Goal: Task Accomplishment & Management: Use online tool/utility

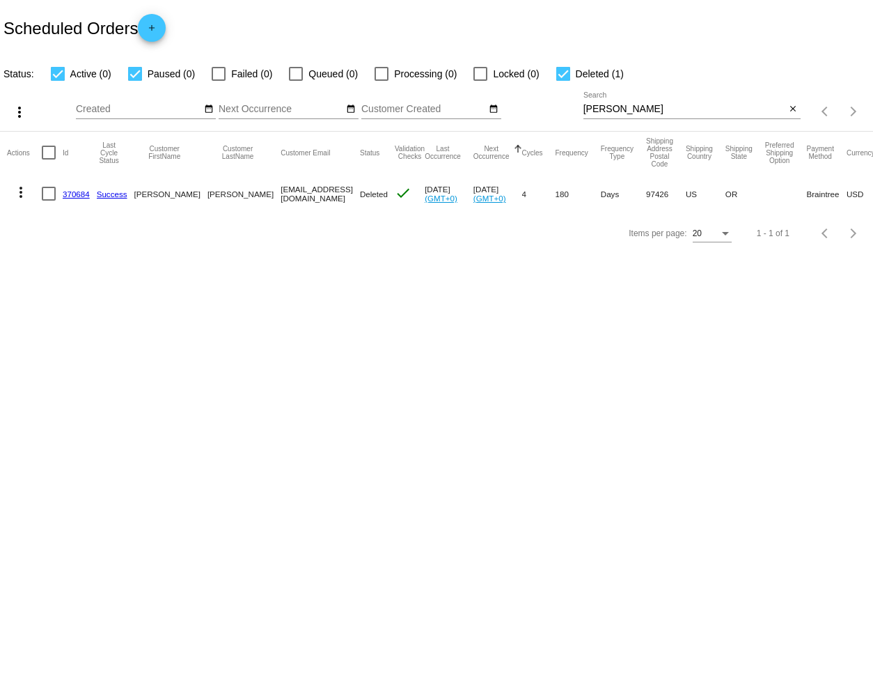
scroll to position [0, 79]
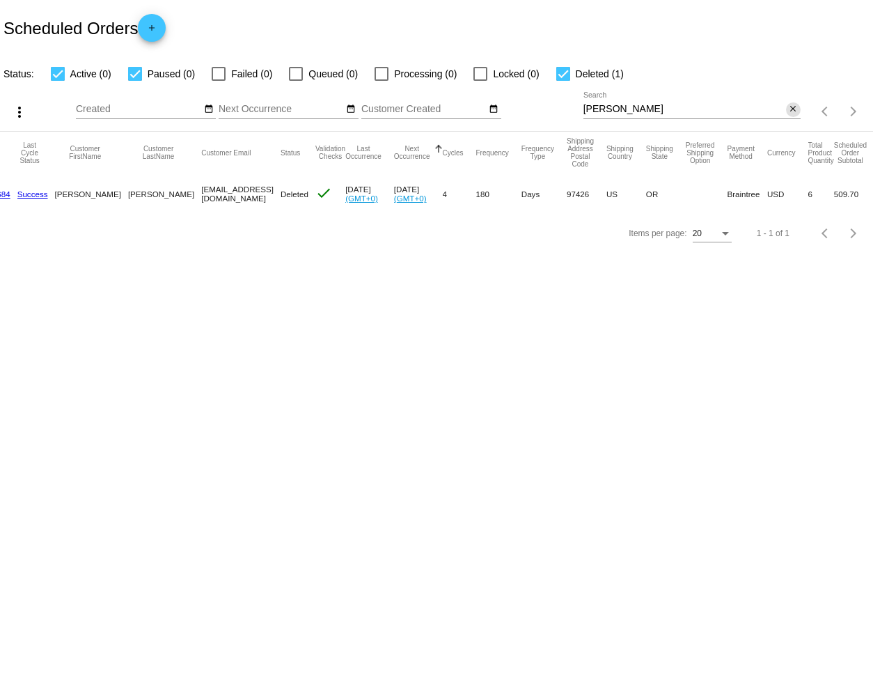
click at [791, 107] on mat-icon "close" at bounding box center [793, 109] width 10 height 11
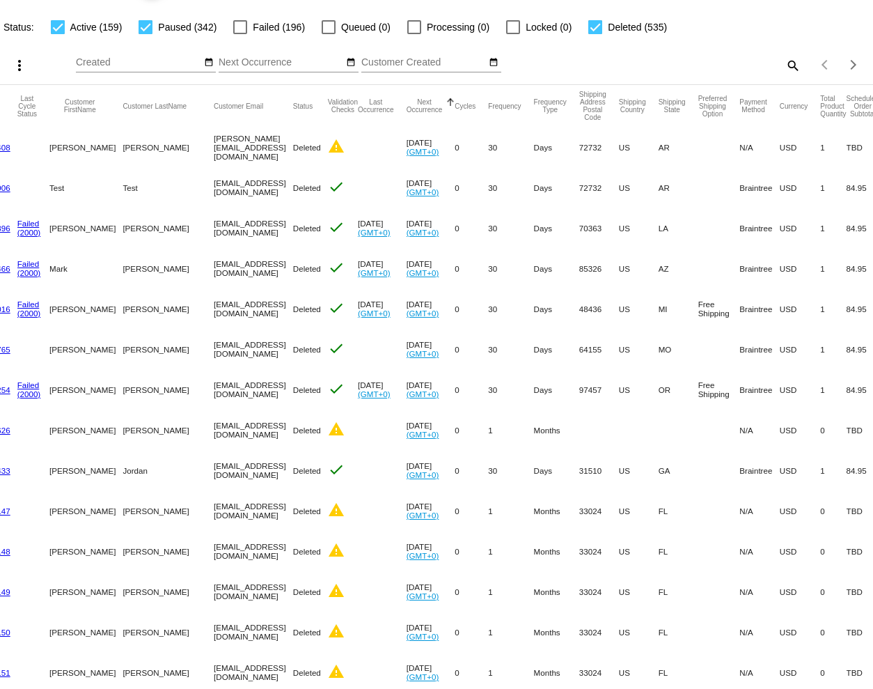
scroll to position [0, 0]
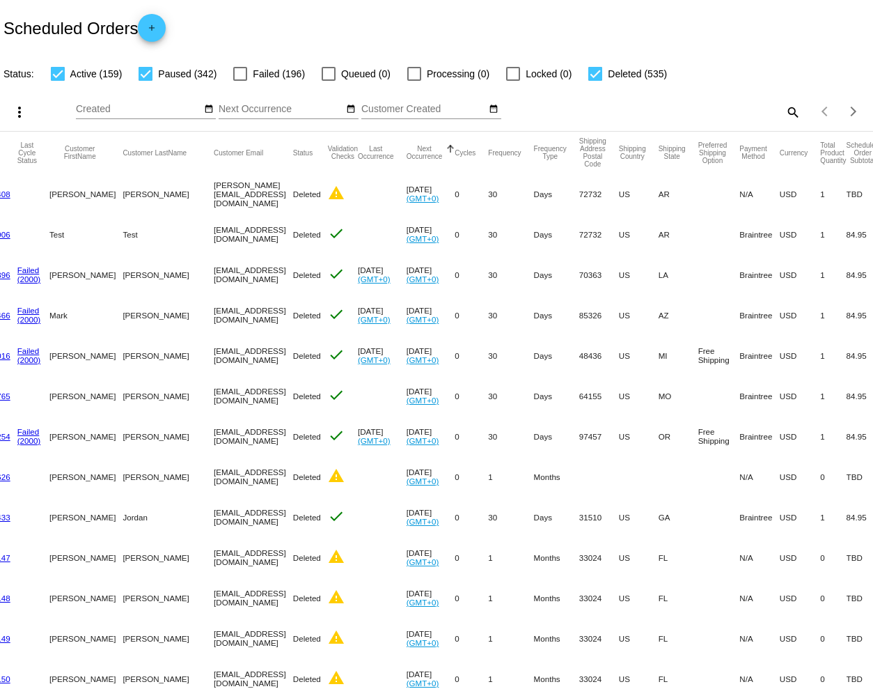
click at [146, 73] on div at bounding box center [146, 74] width 14 height 14
click at [146, 81] on input "Paused (342)" at bounding box center [145, 81] width 1 height 1
checkbox input "false"
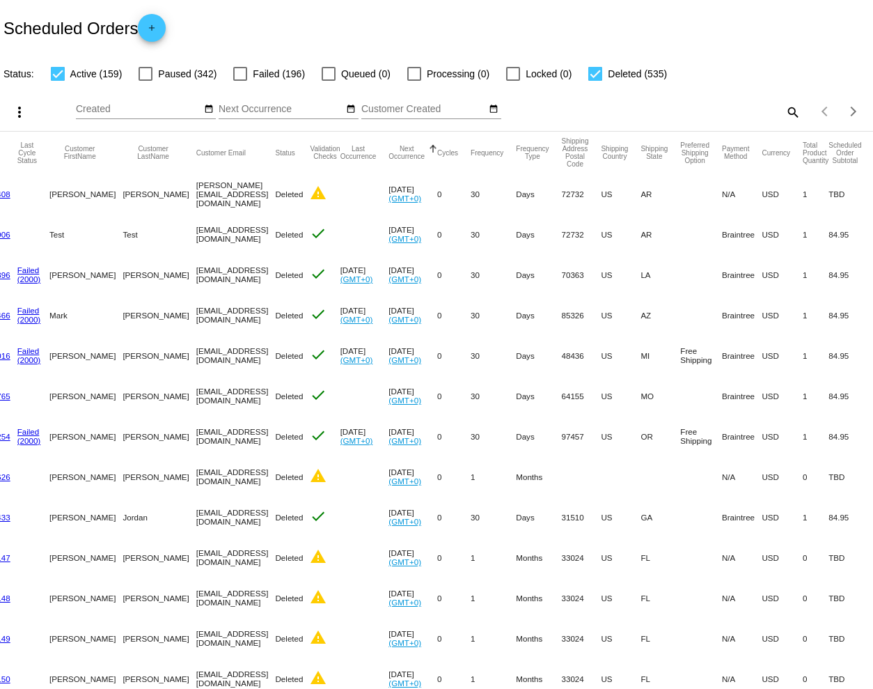
click at [590, 76] on div at bounding box center [596, 74] width 14 height 14
click at [595, 81] on input "Deleted (535)" at bounding box center [595, 81] width 1 height 1
checkbox input "false"
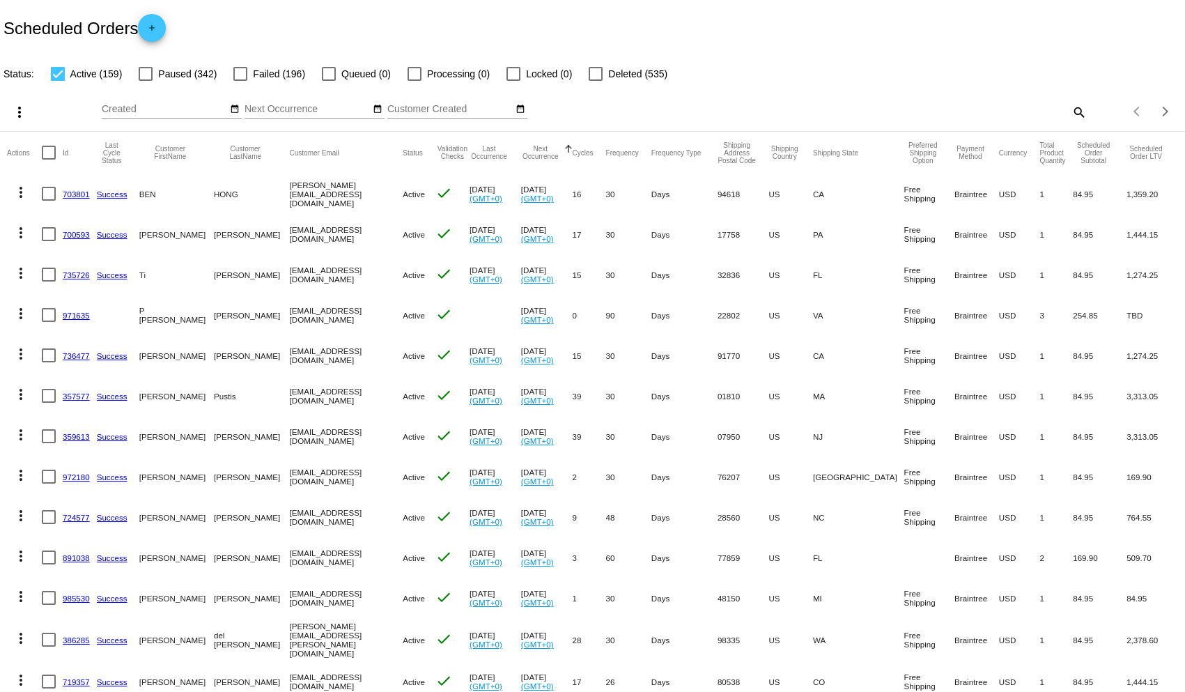
click at [24, 192] on mat-icon "more_vert" at bounding box center [21, 192] width 17 height 17
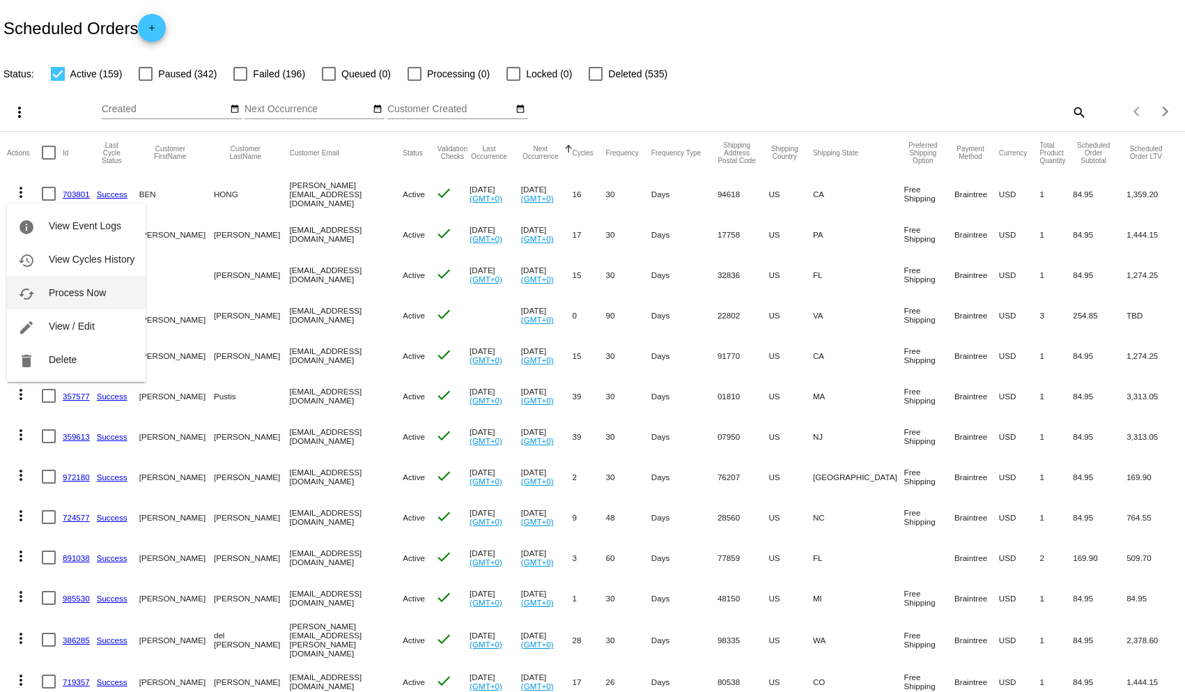
click at [61, 288] on span "Process Now" at bounding box center [77, 292] width 57 height 11
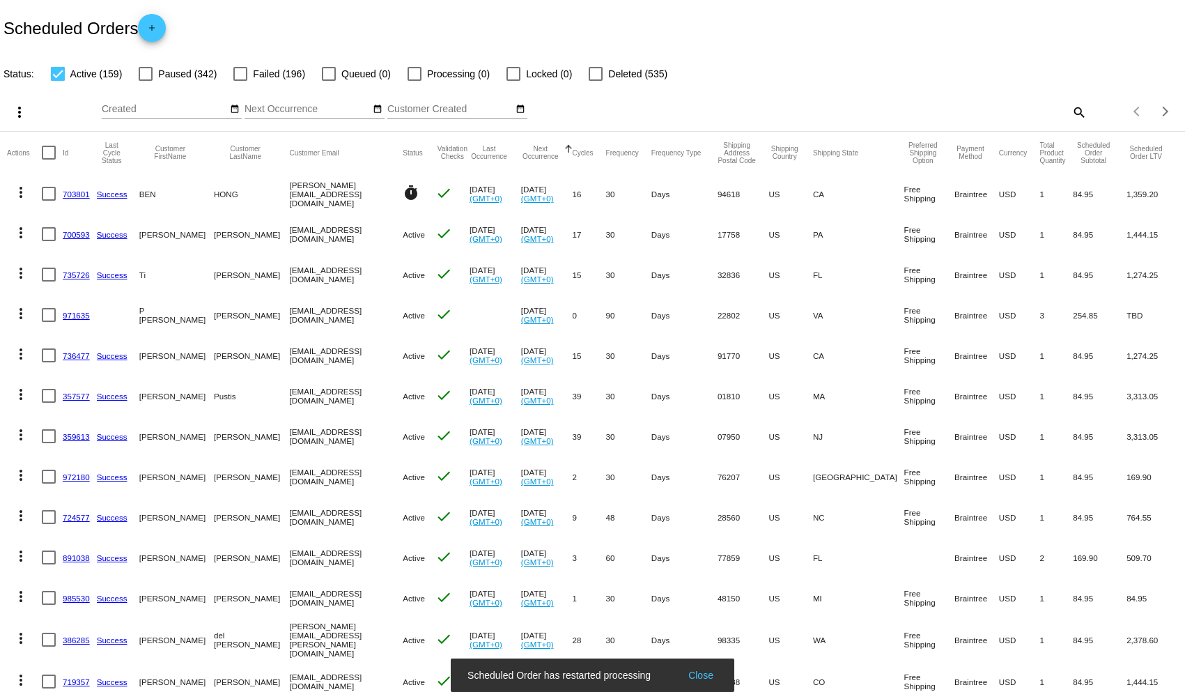
click at [21, 236] on mat-icon "more_vert" at bounding box center [21, 232] width 17 height 17
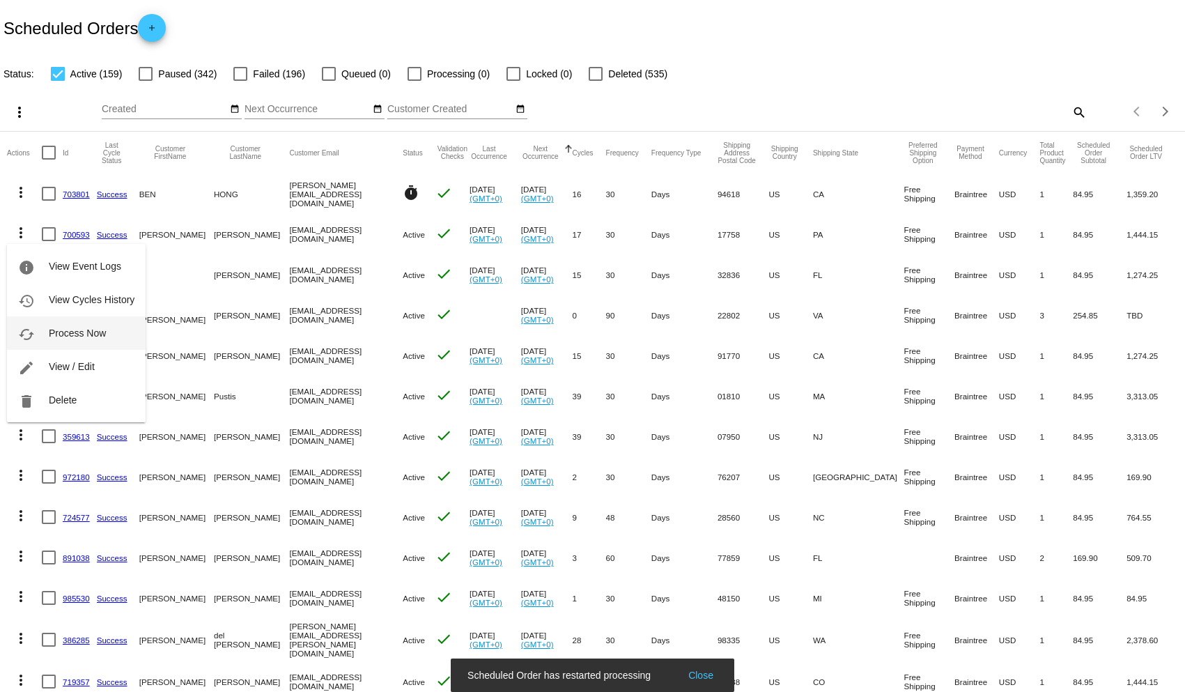
click at [63, 327] on span "Process Now" at bounding box center [77, 332] width 57 height 11
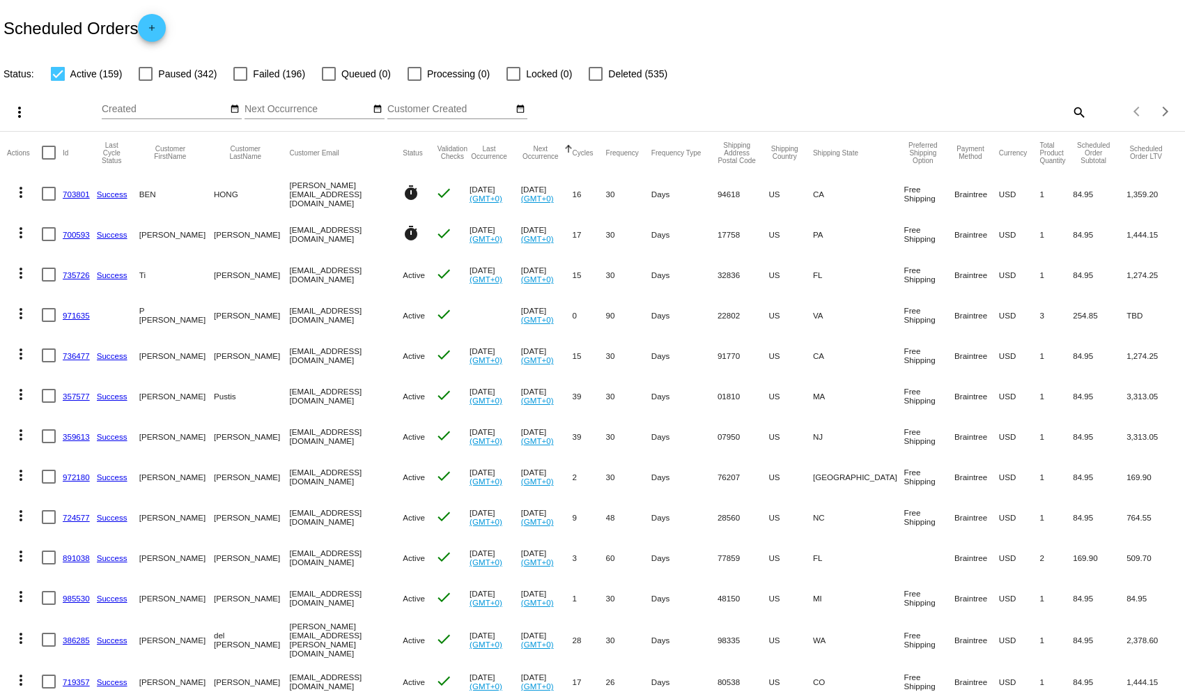
click at [24, 277] on mat-icon "more_vert" at bounding box center [21, 273] width 17 height 17
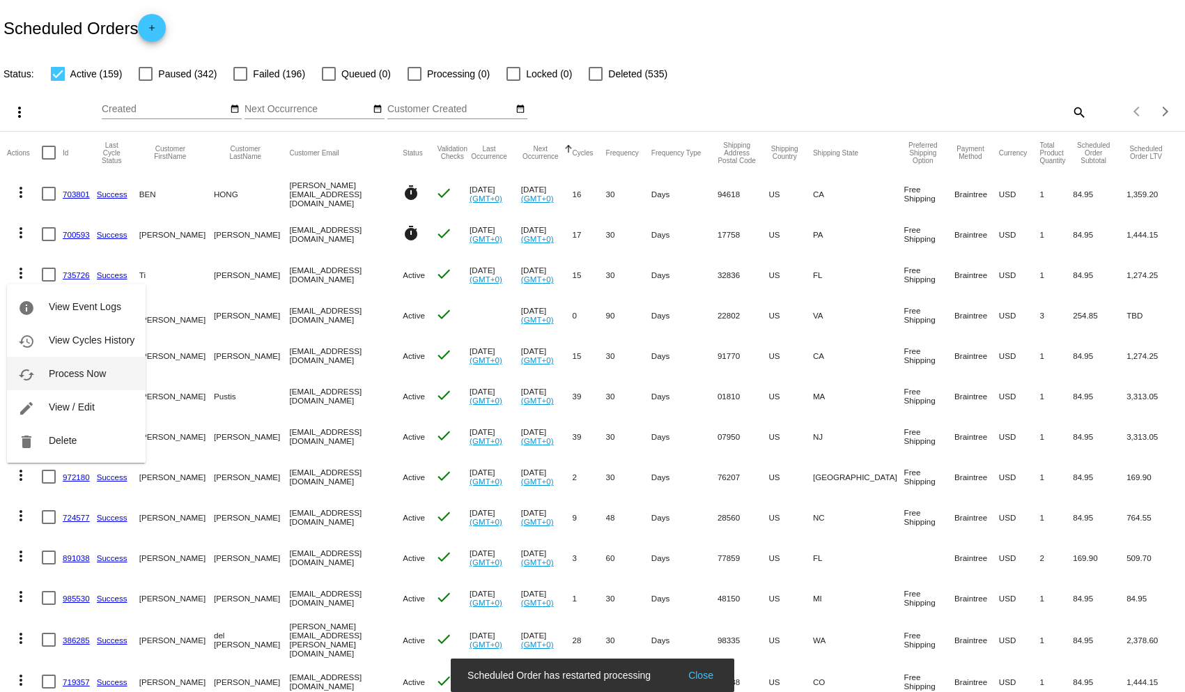
click at [63, 366] on button "cached Process Now" at bounding box center [76, 373] width 139 height 33
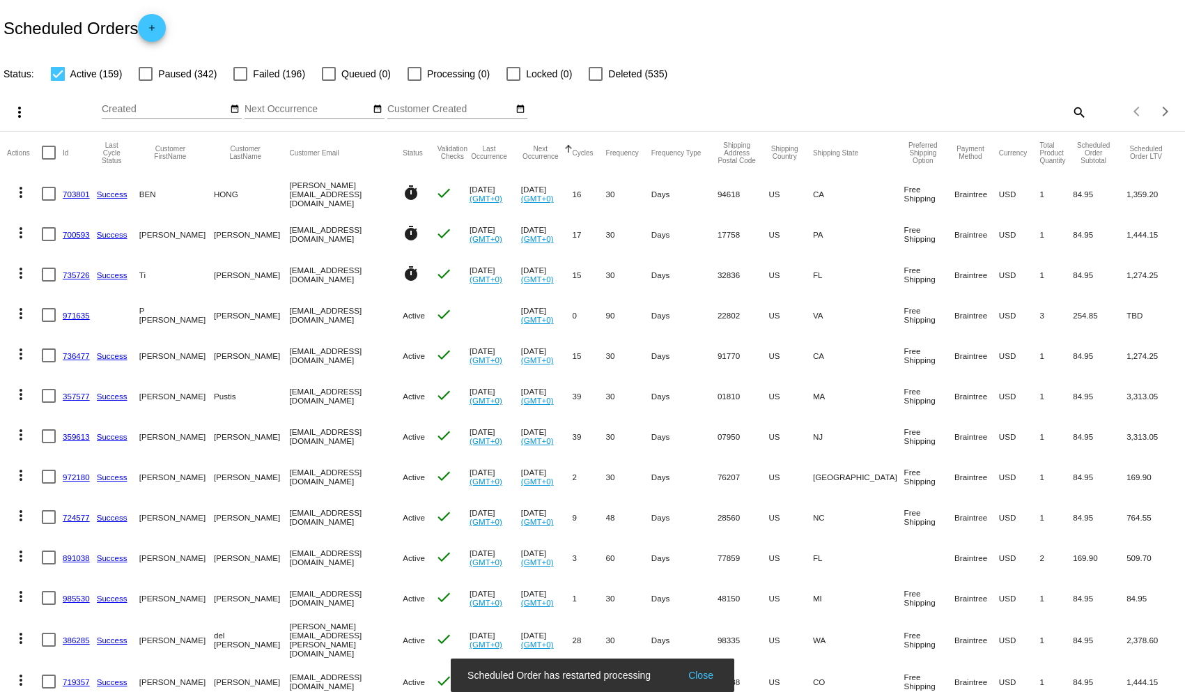
click at [21, 313] on mat-icon "more_vert" at bounding box center [21, 313] width 17 height 17
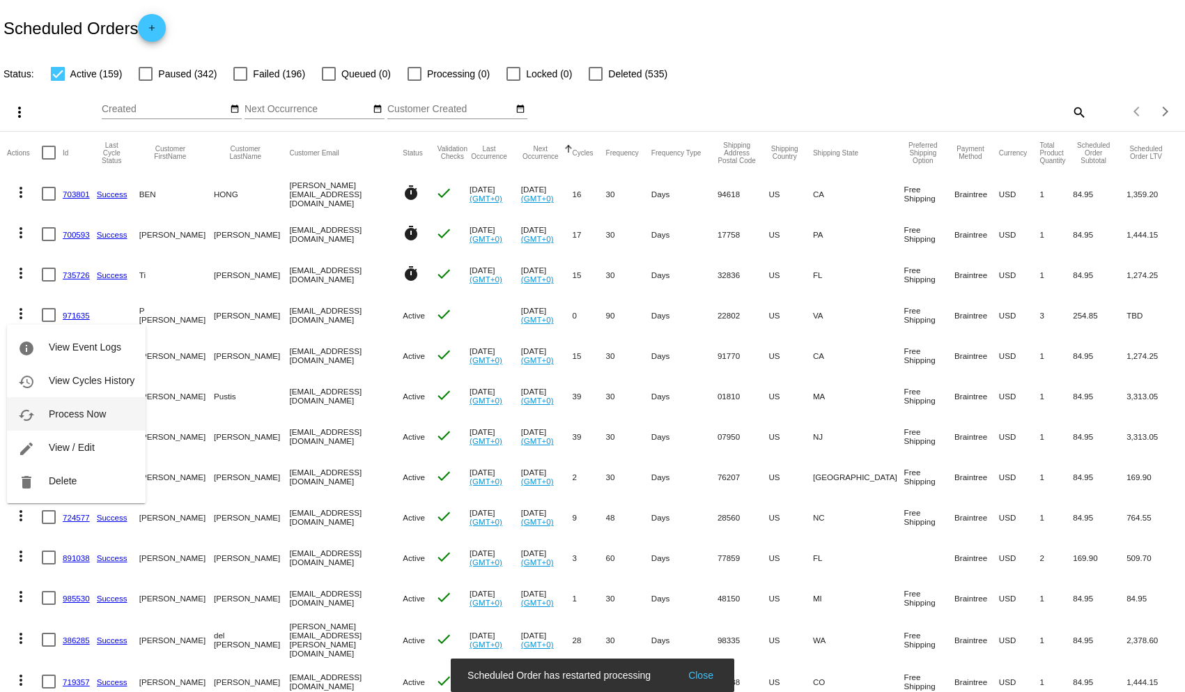
click at [65, 416] on span "Process Now" at bounding box center [77, 413] width 57 height 11
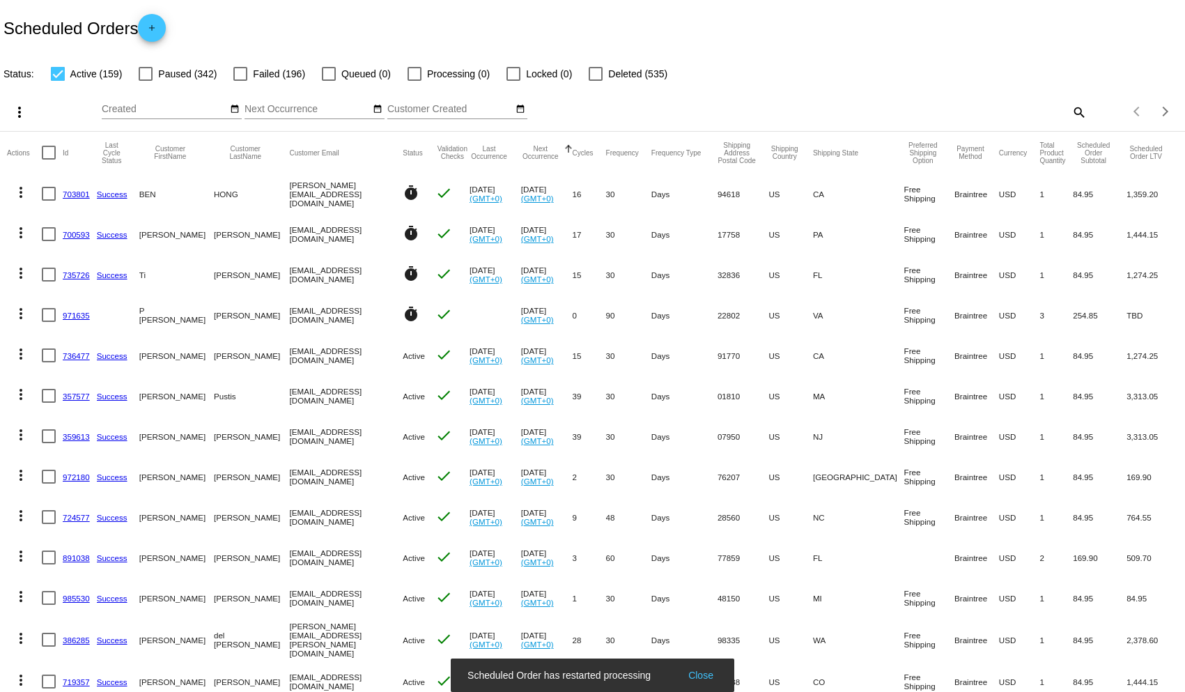
click at [20, 354] on mat-icon "more_vert" at bounding box center [21, 353] width 17 height 17
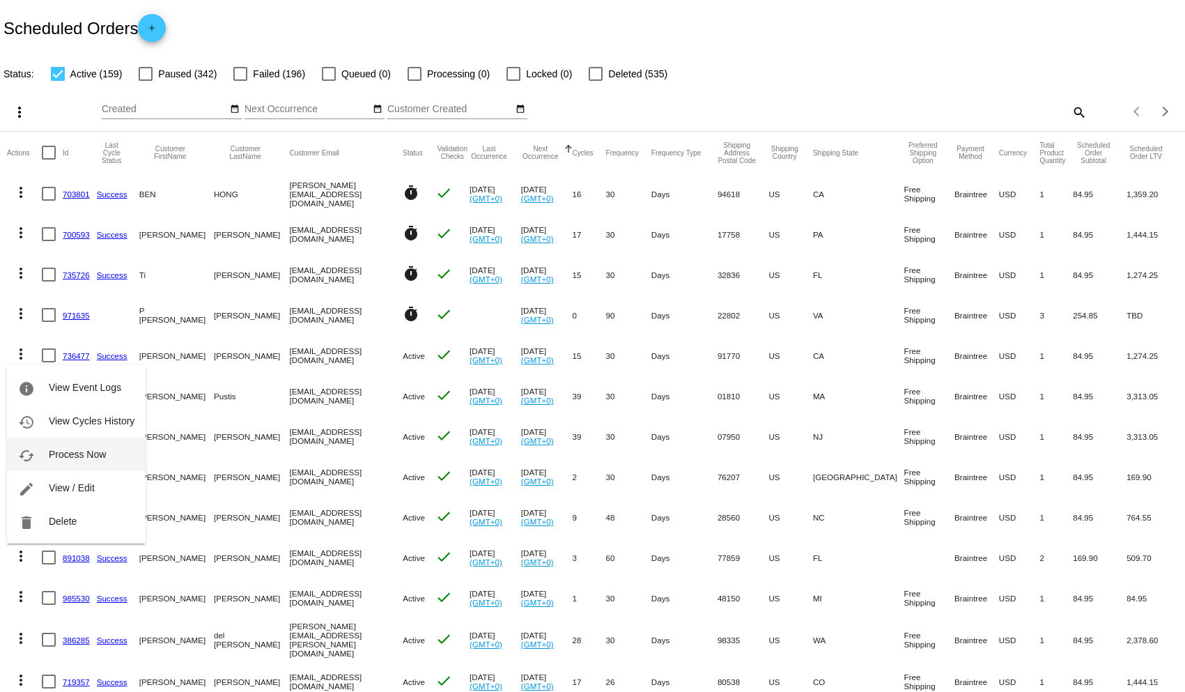
click at [64, 449] on span "Process Now" at bounding box center [77, 454] width 57 height 11
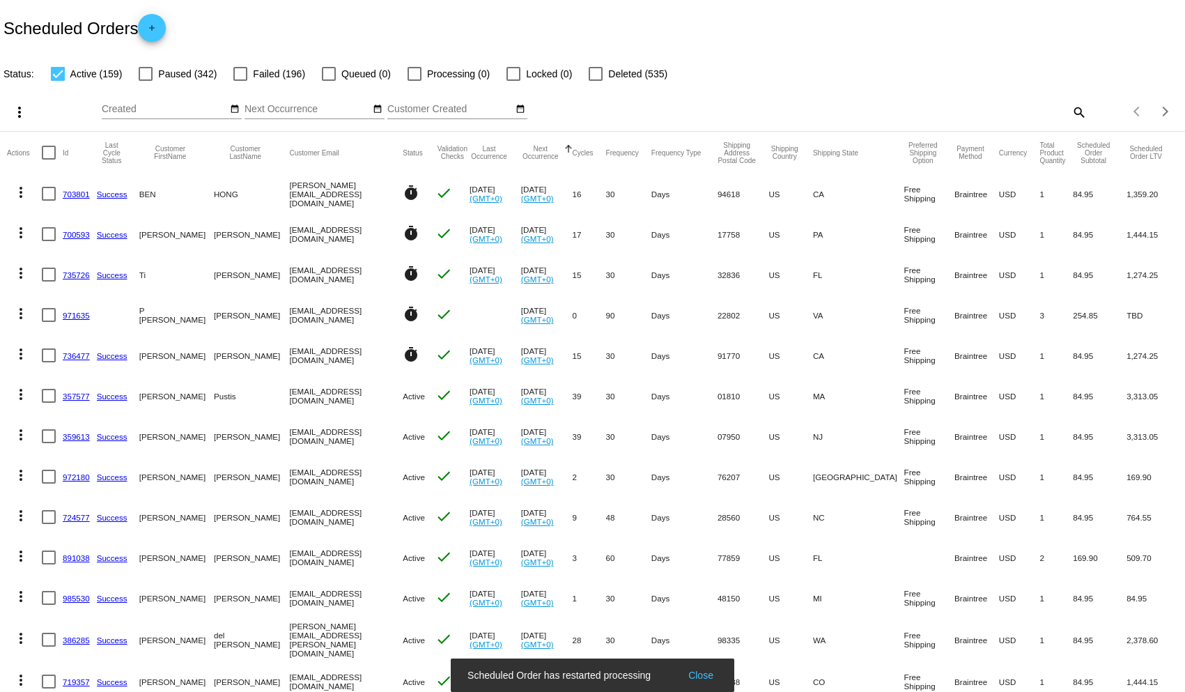
click at [24, 389] on mat-icon "more_vert" at bounding box center [21, 394] width 17 height 17
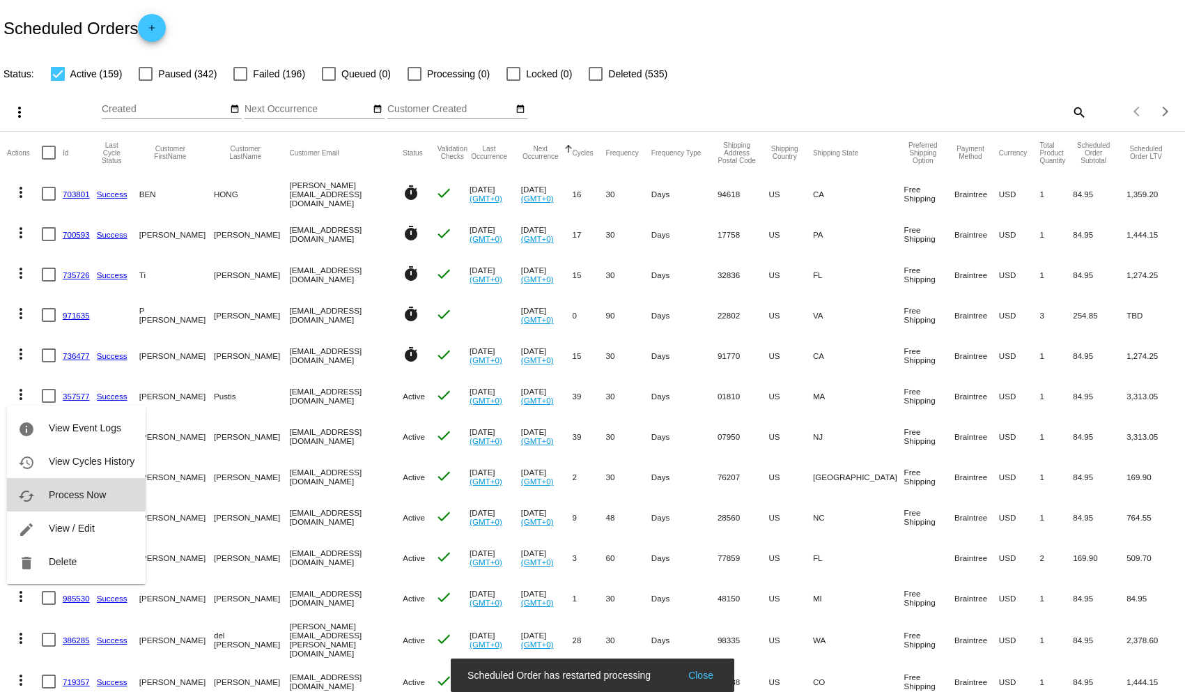
click at [61, 492] on span "Process Now" at bounding box center [77, 494] width 57 height 11
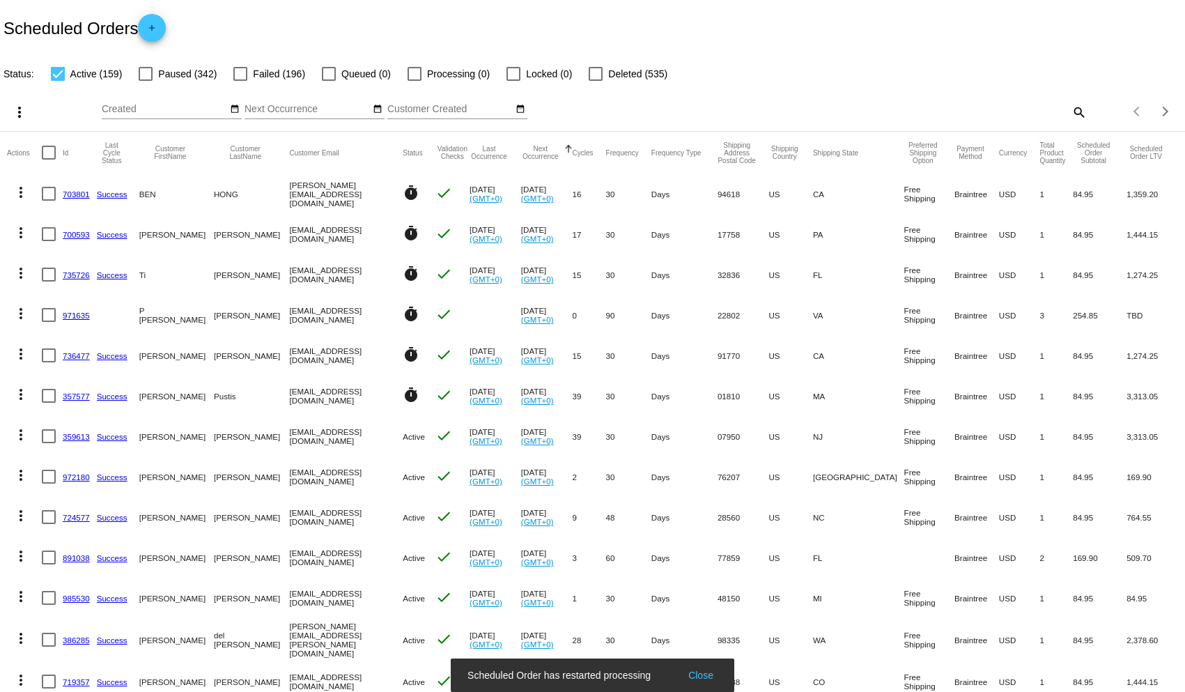
click at [19, 435] on mat-icon "more_vert" at bounding box center [21, 434] width 17 height 17
click at [68, 531] on span "Process Now" at bounding box center [77, 534] width 57 height 11
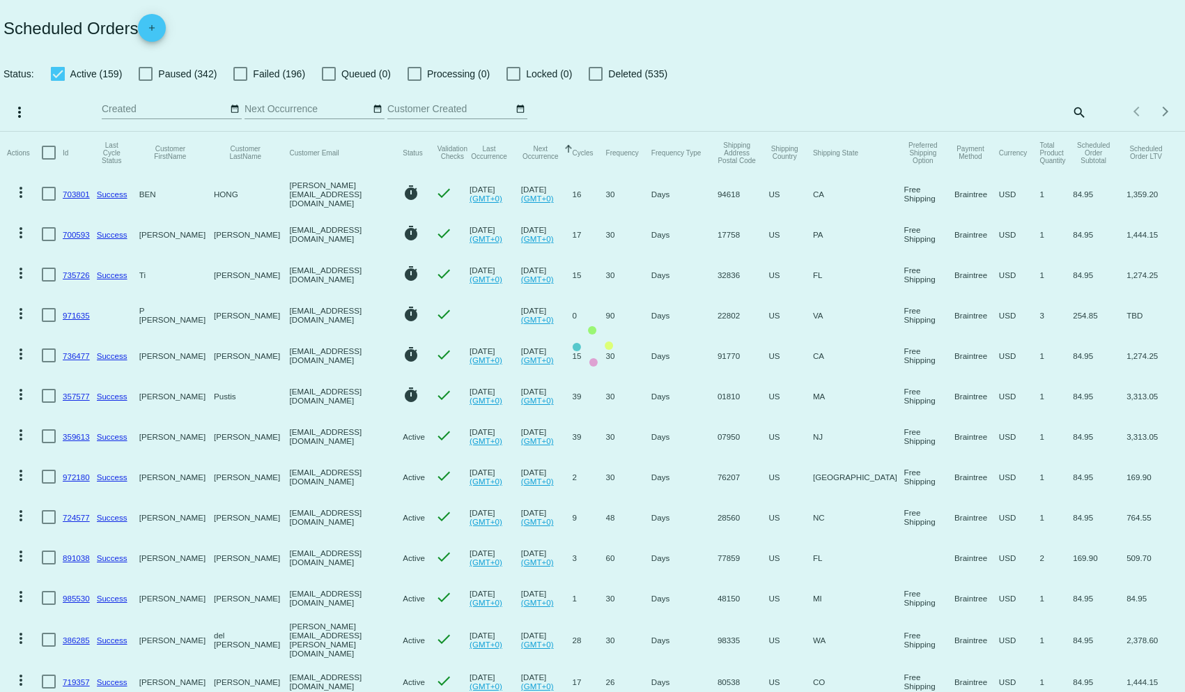
click at [21, 475] on mat-table "Actions Id Last Cycle Status Customer FirstName Customer LastName Customer Emai…" at bounding box center [592, 558] width 1185 height 853
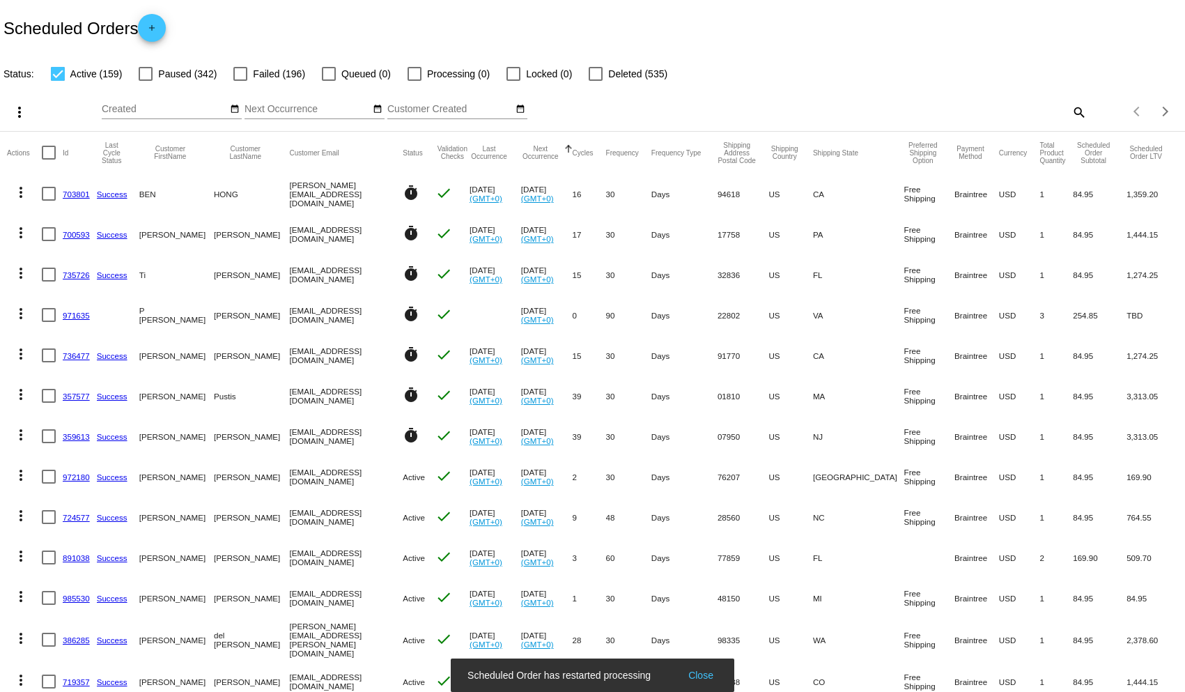
click at [22, 476] on mat-icon "more_vert" at bounding box center [21, 475] width 17 height 17
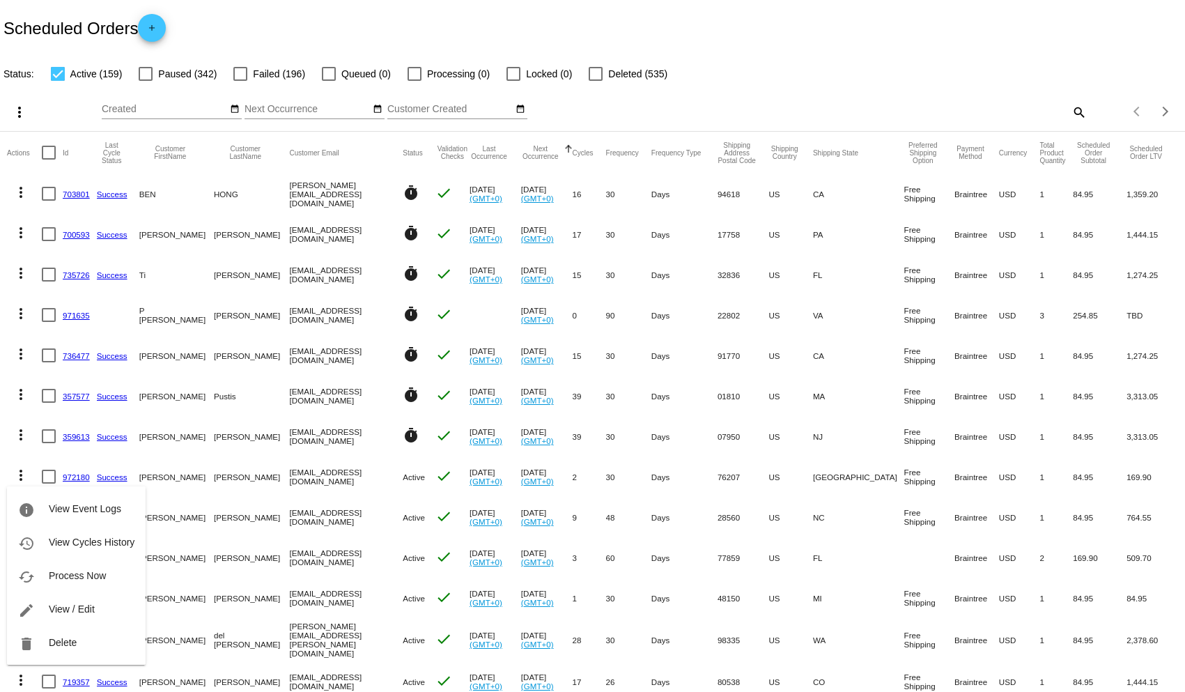
click at [20, 475] on div "info View Event Logs history View Cycles History cached Process Now edit View /…" at bounding box center [76, 562] width 139 height 205
click at [22, 476] on div "info View Event Logs history View Cycles History cached Process Now edit View /…" at bounding box center [76, 562] width 139 height 205
click at [275, 598] on div at bounding box center [592, 346] width 1185 height 692
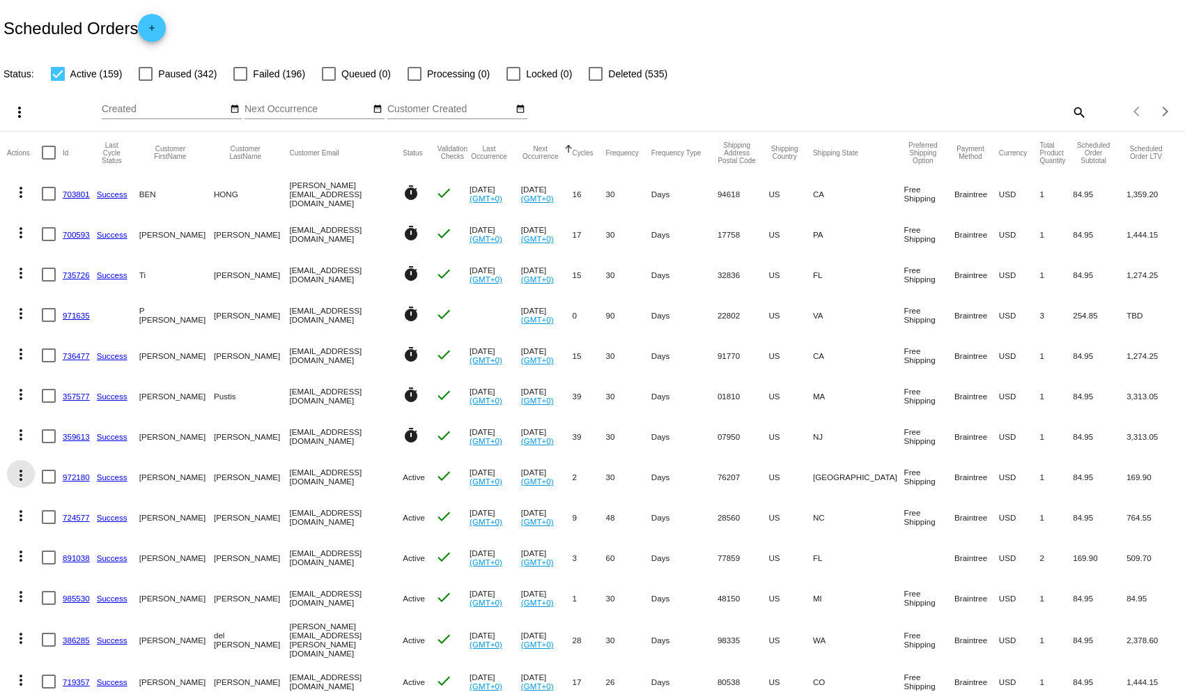
click at [22, 475] on mat-icon "more_vert" at bounding box center [21, 475] width 17 height 17
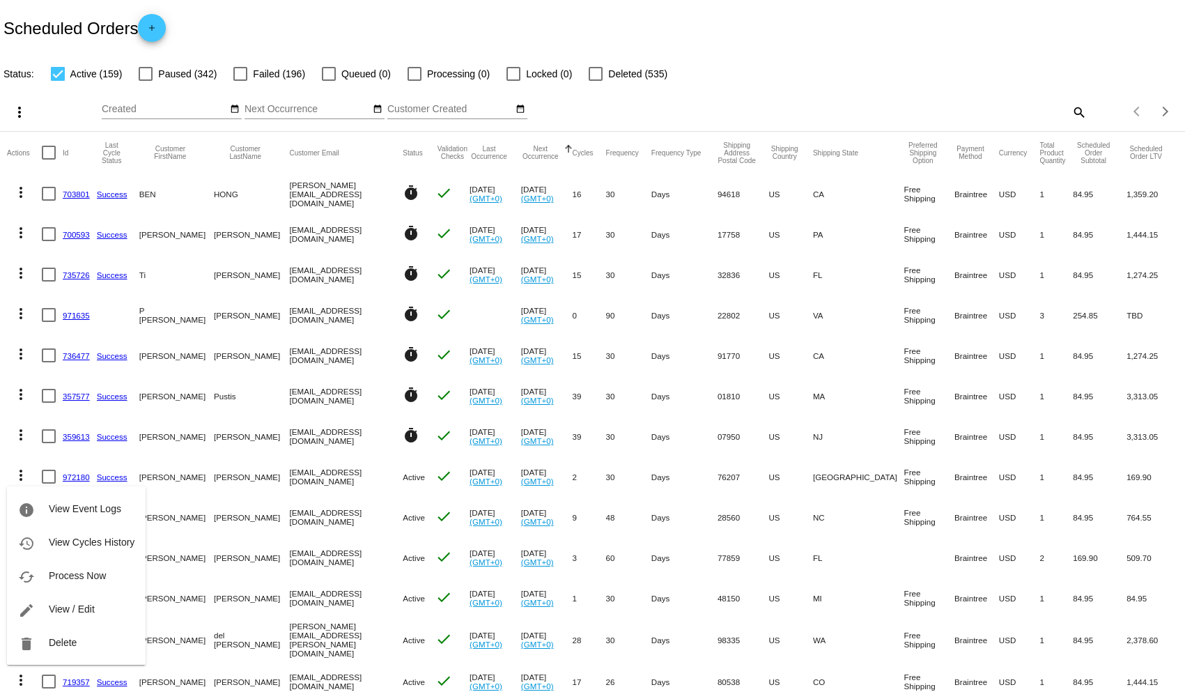
click at [64, 575] on span "Process Now" at bounding box center [77, 575] width 57 height 11
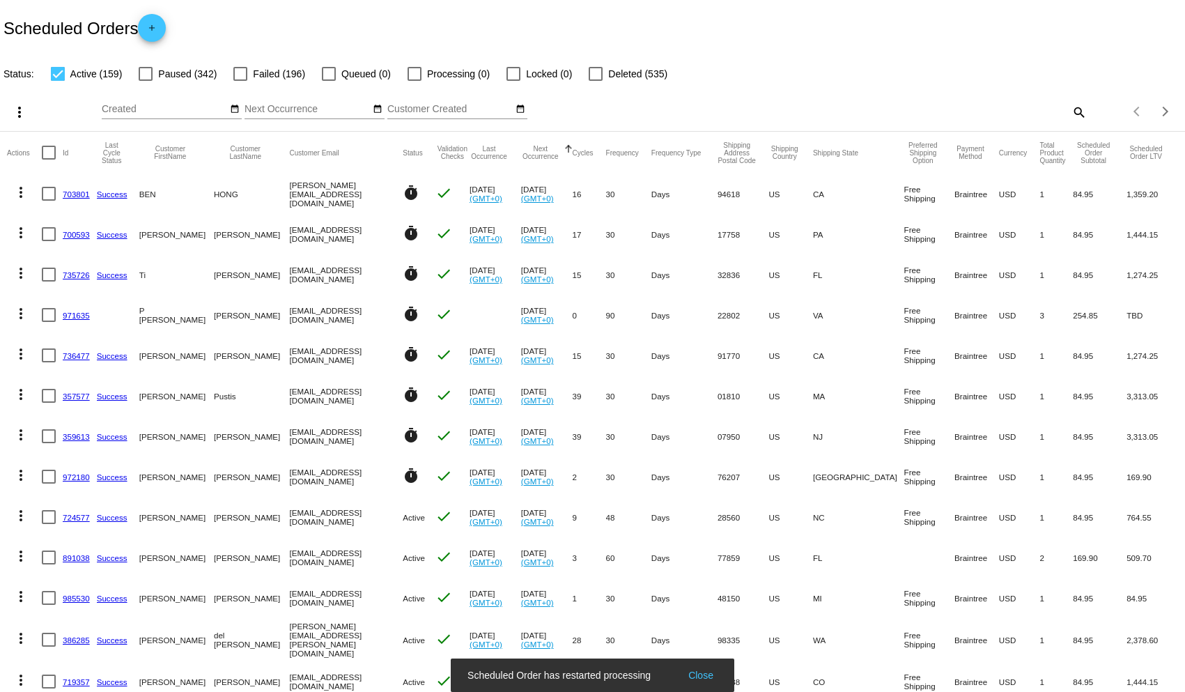
click at [24, 513] on mat-icon "more_vert" at bounding box center [21, 515] width 17 height 17
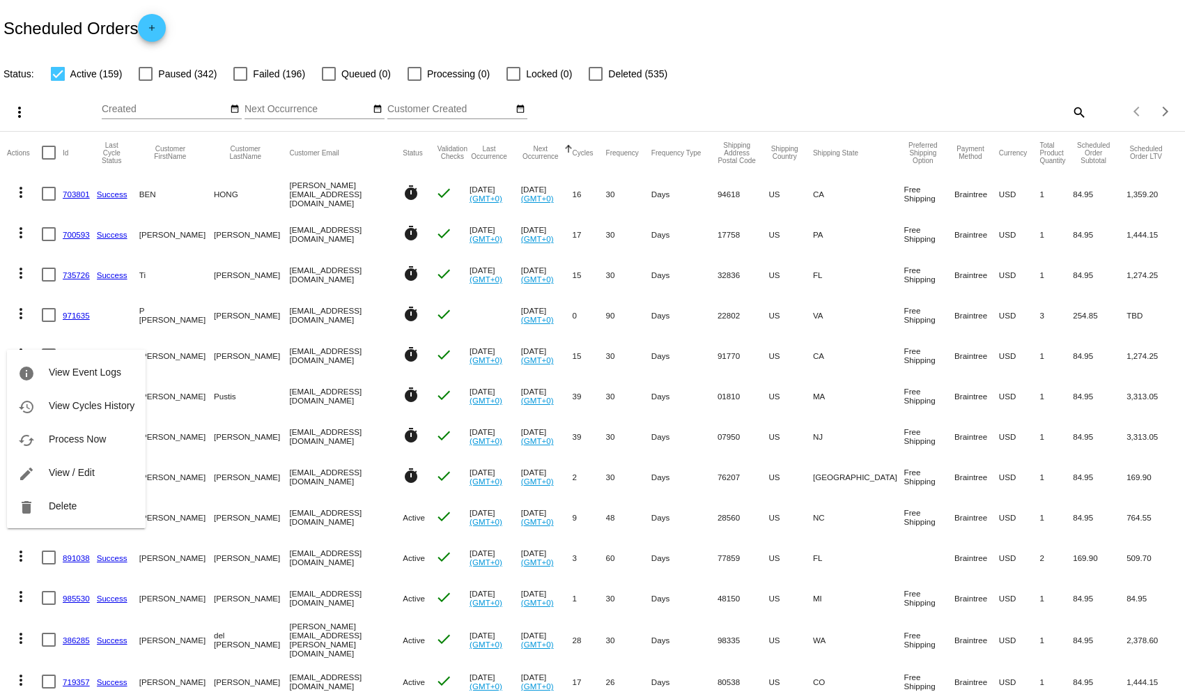
click at [17, 559] on div at bounding box center [592, 346] width 1185 height 692
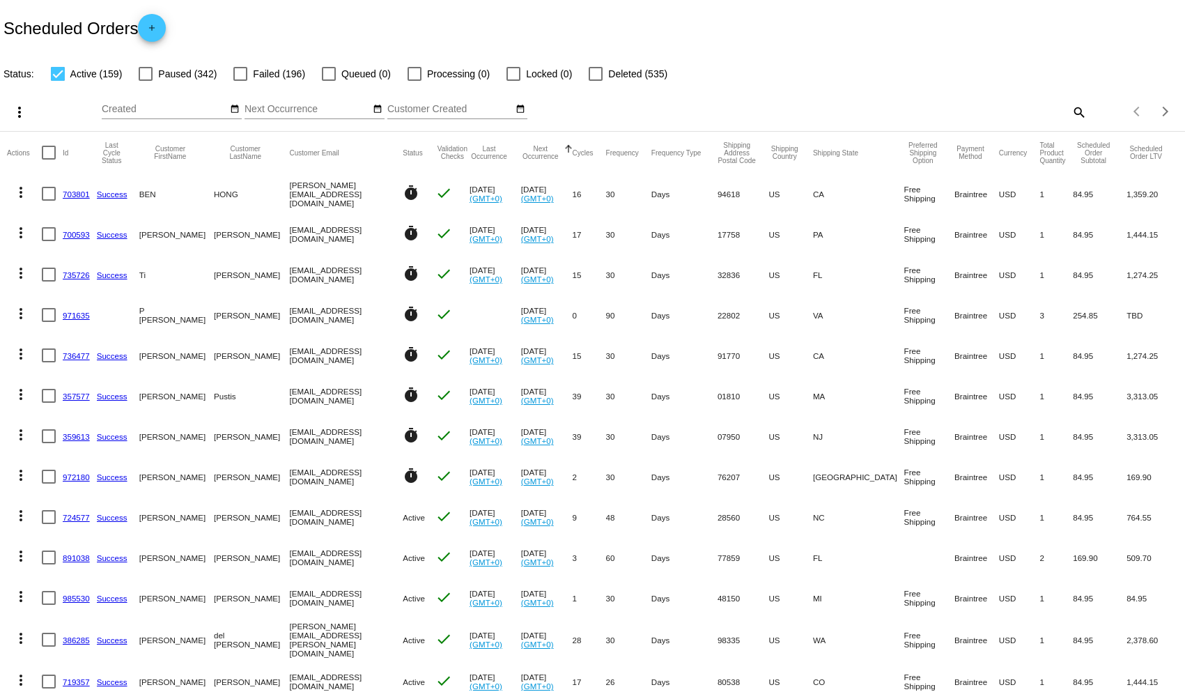
click at [20, 559] on mat-icon "more_vert" at bounding box center [21, 555] width 17 height 17
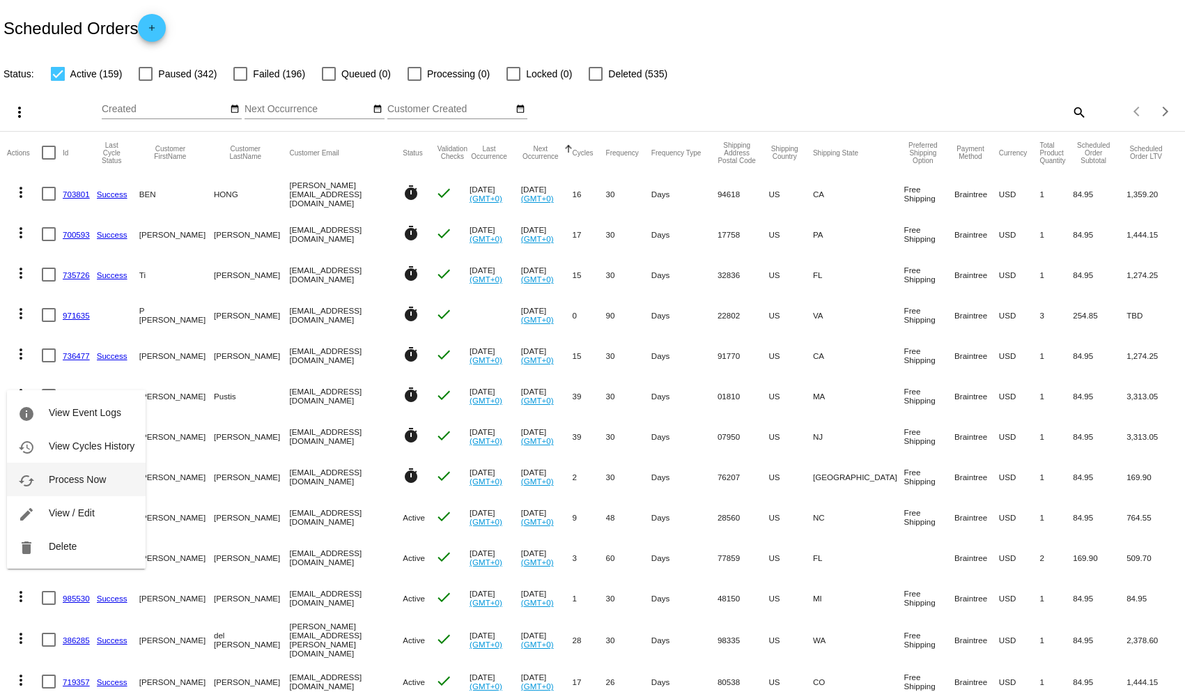
click at [73, 483] on span "Process Now" at bounding box center [77, 479] width 57 height 11
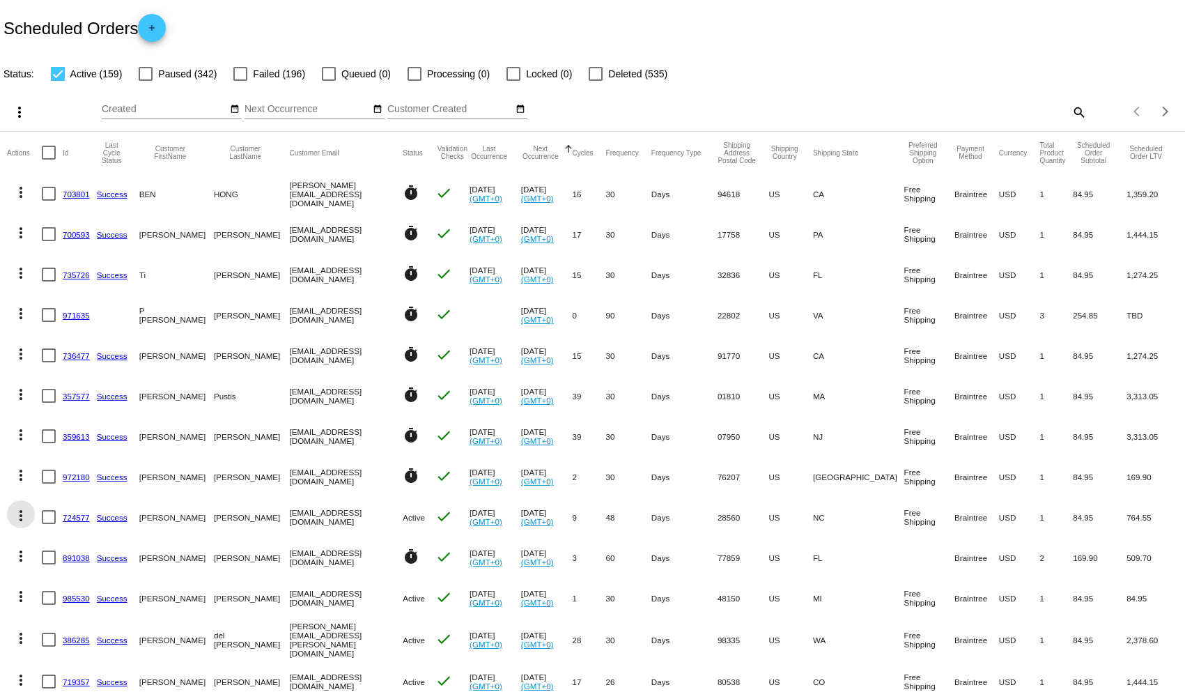
click at [26, 517] on mat-icon "more_vert" at bounding box center [21, 515] width 17 height 17
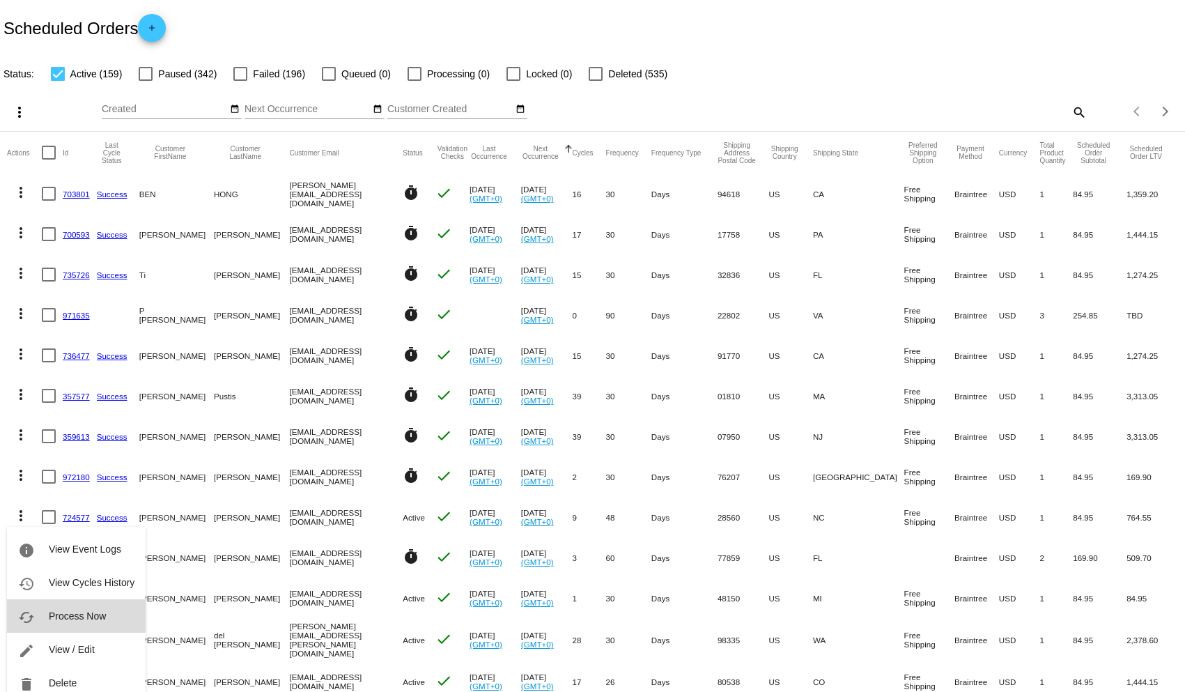
click at [64, 612] on span "Process Now" at bounding box center [77, 615] width 57 height 11
